Goal: Task Accomplishment & Management: Use online tool/utility

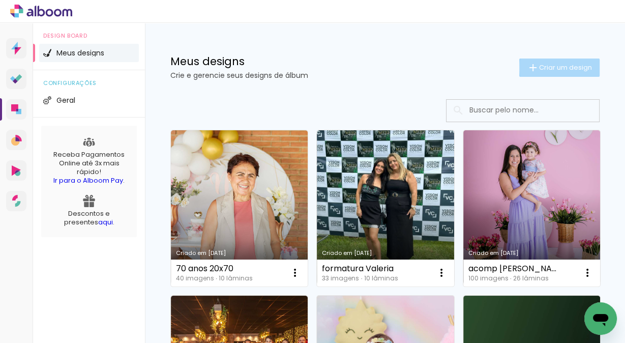
click at [556, 68] on span "Criar um design" at bounding box center [565, 67] width 53 height 7
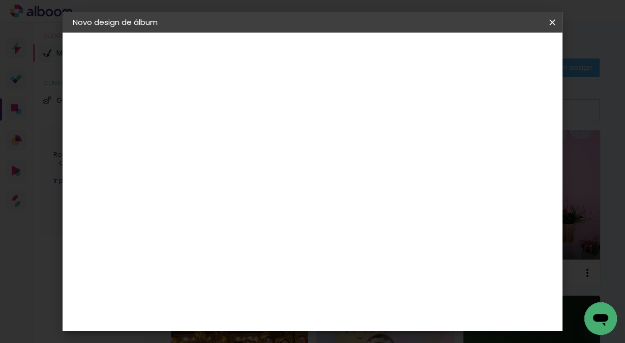
click at [239, 137] on input at bounding box center [239, 137] width 0 height 16
type input "acomp [PERSON_NAME]"
type paper-input "acomp [PERSON_NAME]"
click at [0, 0] on slot "Avançar" at bounding box center [0, 0] width 0 height 0
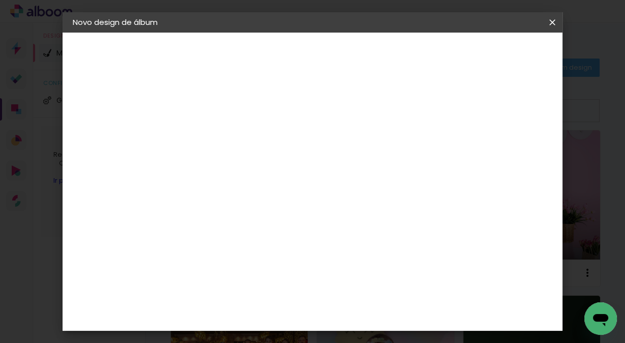
click at [276, 244] on div "AlfaFotoBook" at bounding box center [259, 246] width 54 height 8
click at [0, 0] on slot "Avançar" at bounding box center [0, 0] width 0 height 0
click at [379, 197] on span "20.3 × 60.4 cm" at bounding box center [362, 210] width 34 height 27
click at [0, 0] on slot "Avançar" at bounding box center [0, 0] width 0 height 0
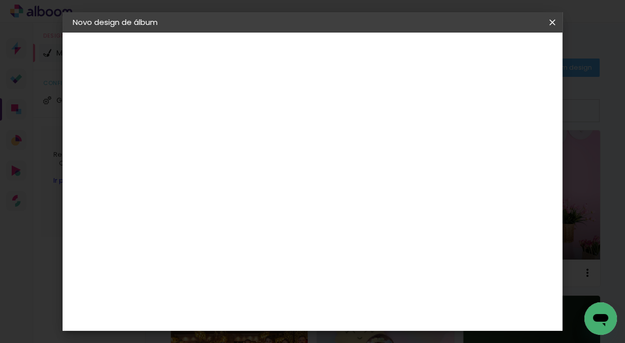
click at [490, 51] on span "Iniciar design" at bounding box center [466, 53] width 46 height 7
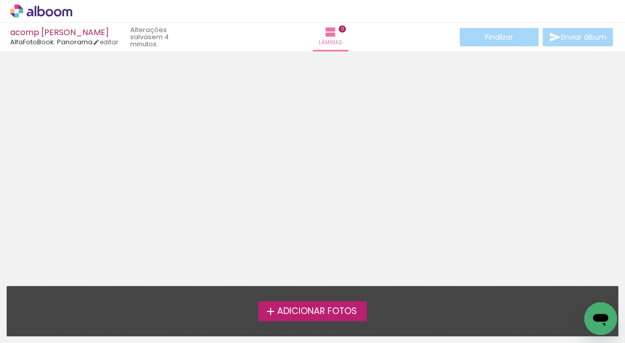
click at [308, 308] on span "Adicionar Fotos" at bounding box center [317, 311] width 80 height 9
click at [0, 0] on input "file" at bounding box center [0, 0] width 0 height 0
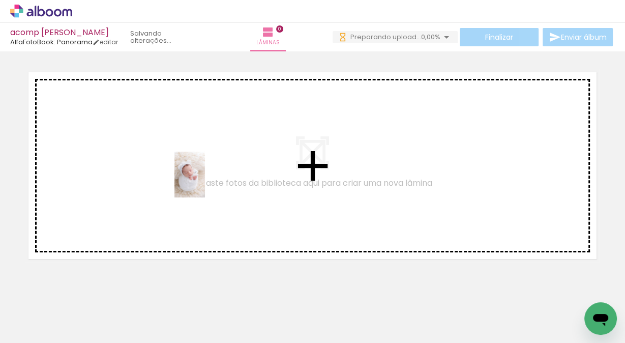
drag, startPoint x: 101, startPoint y: 314, endPoint x: 203, endPoint y: 182, distance: 167.1
click at [203, 182] on quentale-workspace at bounding box center [312, 171] width 625 height 343
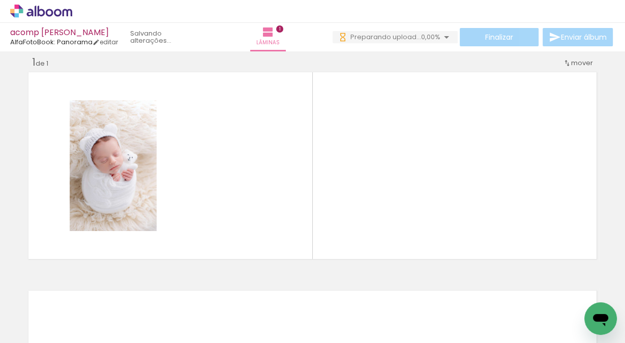
scroll to position [12, 0]
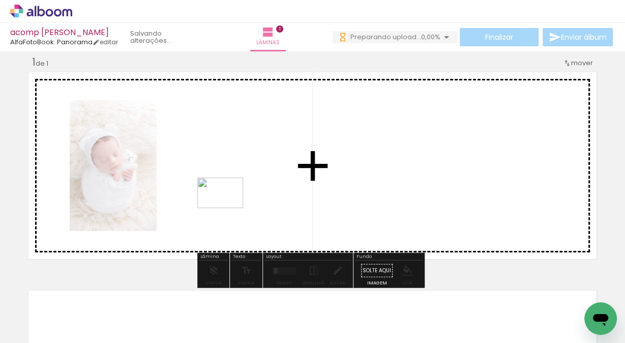
drag, startPoint x: 172, startPoint y: 320, endPoint x: 228, endPoint y: 208, distance: 125.1
click at [228, 208] on quentale-workspace at bounding box center [312, 171] width 625 height 343
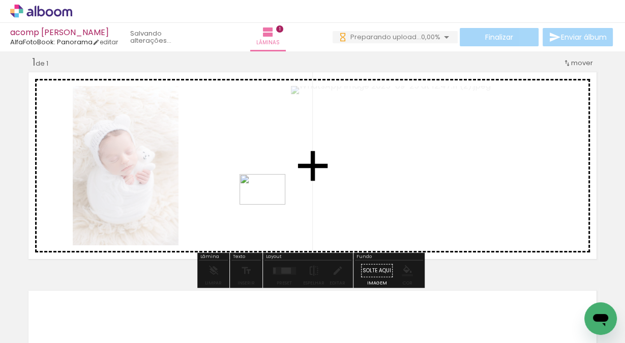
drag, startPoint x: 225, startPoint y: 315, endPoint x: 270, endPoint y: 204, distance: 119.7
click at [270, 204] on quentale-workspace at bounding box center [312, 171] width 625 height 343
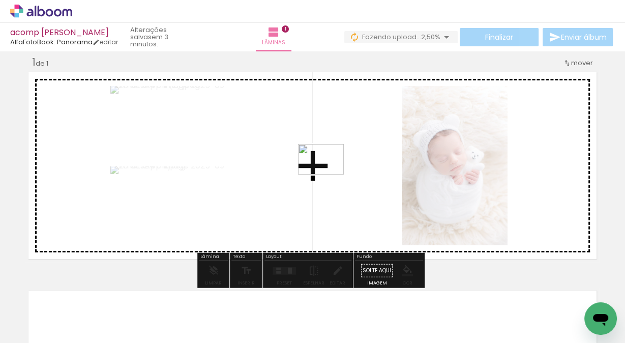
drag, startPoint x: 274, startPoint y: 316, endPoint x: 328, endPoint y: 174, distance: 151.9
click at [328, 174] on quentale-workspace at bounding box center [312, 171] width 625 height 343
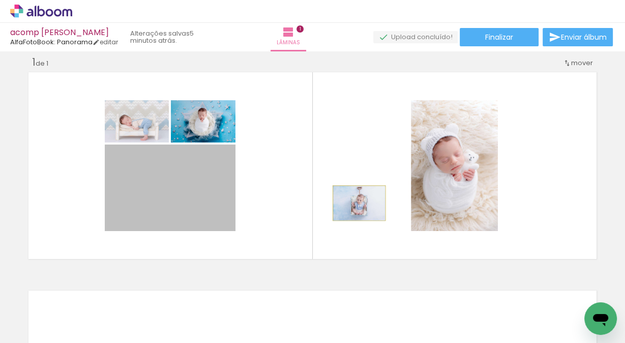
drag, startPoint x: 179, startPoint y: 202, endPoint x: 356, endPoint y: 203, distance: 177.0
click at [356, 203] on quentale-layouter at bounding box center [312, 165] width 574 height 193
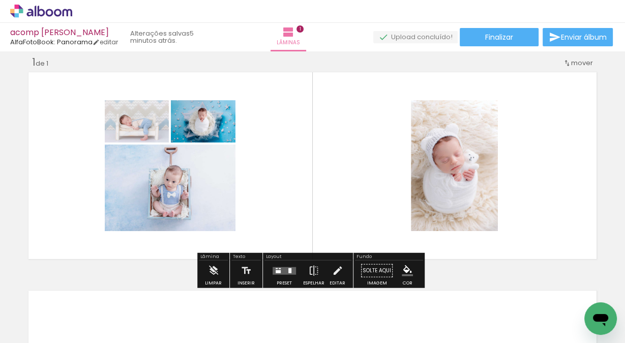
click at [284, 267] on quentale-layouter at bounding box center [284, 270] width 23 height 8
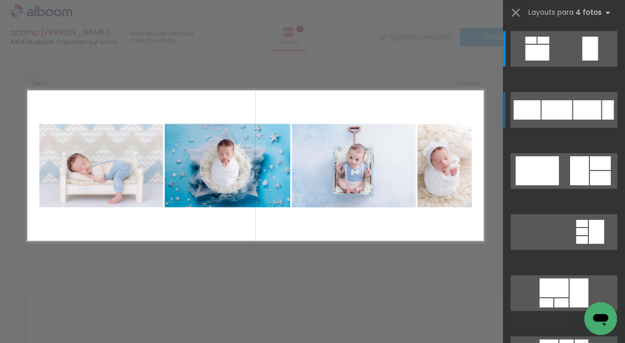
click at [547, 109] on div at bounding box center [557, 109] width 31 height 19
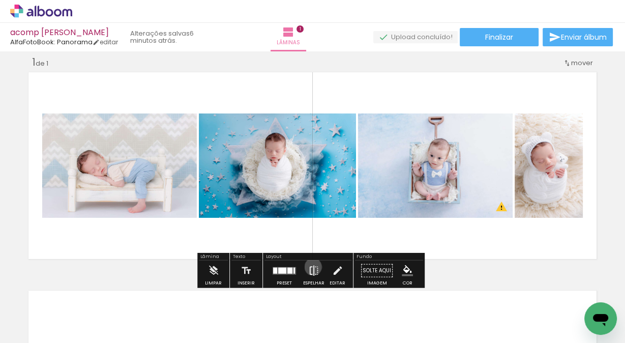
click at [311, 266] on iron-icon at bounding box center [313, 270] width 11 height 20
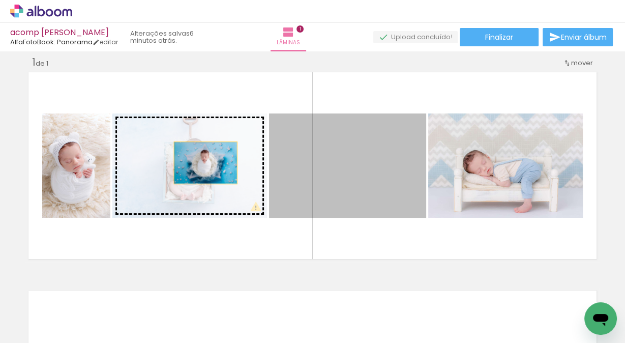
drag, startPoint x: 369, startPoint y: 174, endPoint x: 202, endPoint y: 163, distance: 166.7
click at [0, 0] on slot at bounding box center [0, 0] width 0 height 0
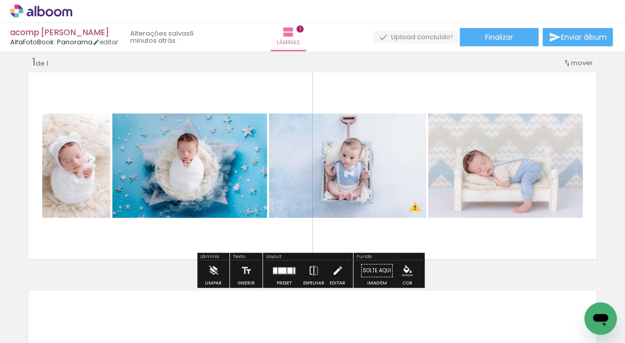
click at [285, 93] on quentale-layouter at bounding box center [312, 165] width 574 height 193
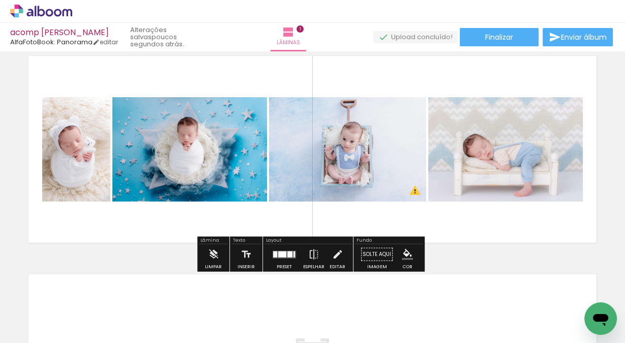
scroll to position [31, 0]
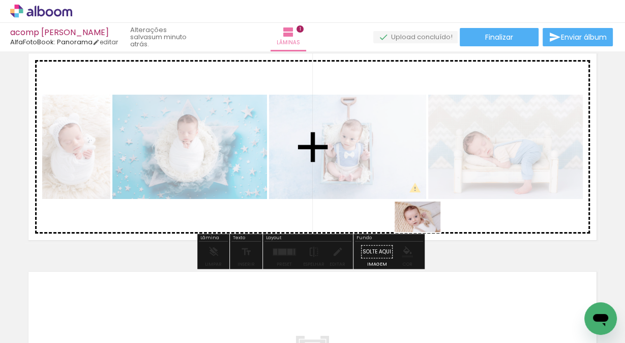
drag, startPoint x: 506, startPoint y: 317, endPoint x: 425, endPoint y: 232, distance: 118.0
click at [425, 232] on quentale-workspace at bounding box center [312, 171] width 625 height 343
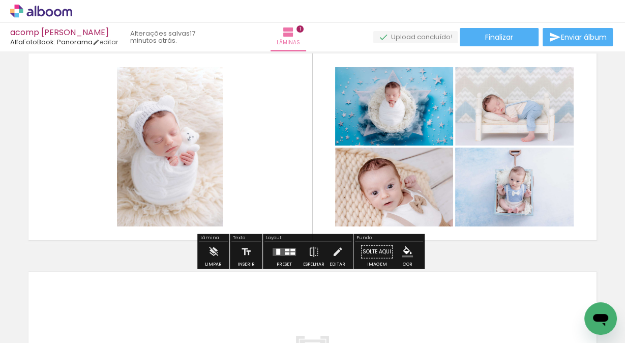
click at [279, 249] on quentale-layouter at bounding box center [284, 252] width 23 height 8
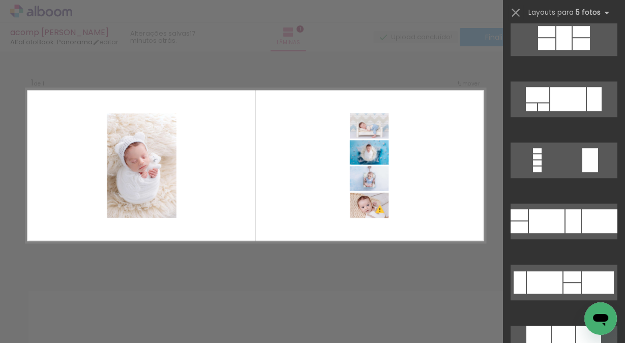
scroll to position [570, 0]
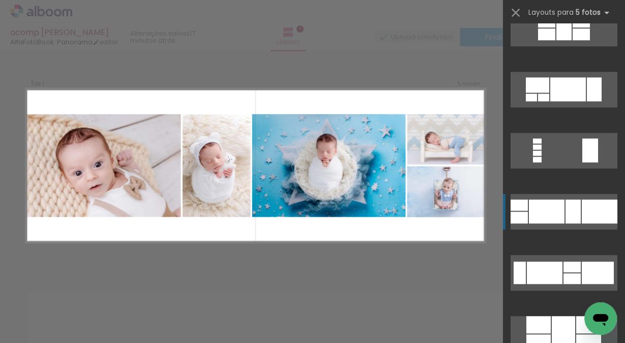
click at [588, 210] on div at bounding box center [600, 211] width 36 height 24
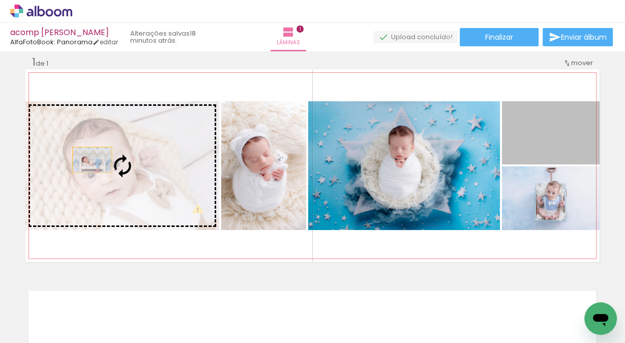
drag, startPoint x: 545, startPoint y: 139, endPoint x: 89, endPoint y: 159, distance: 456.6
click at [0, 0] on slot at bounding box center [0, 0] width 0 height 0
